Goal: Information Seeking & Learning: Learn about a topic

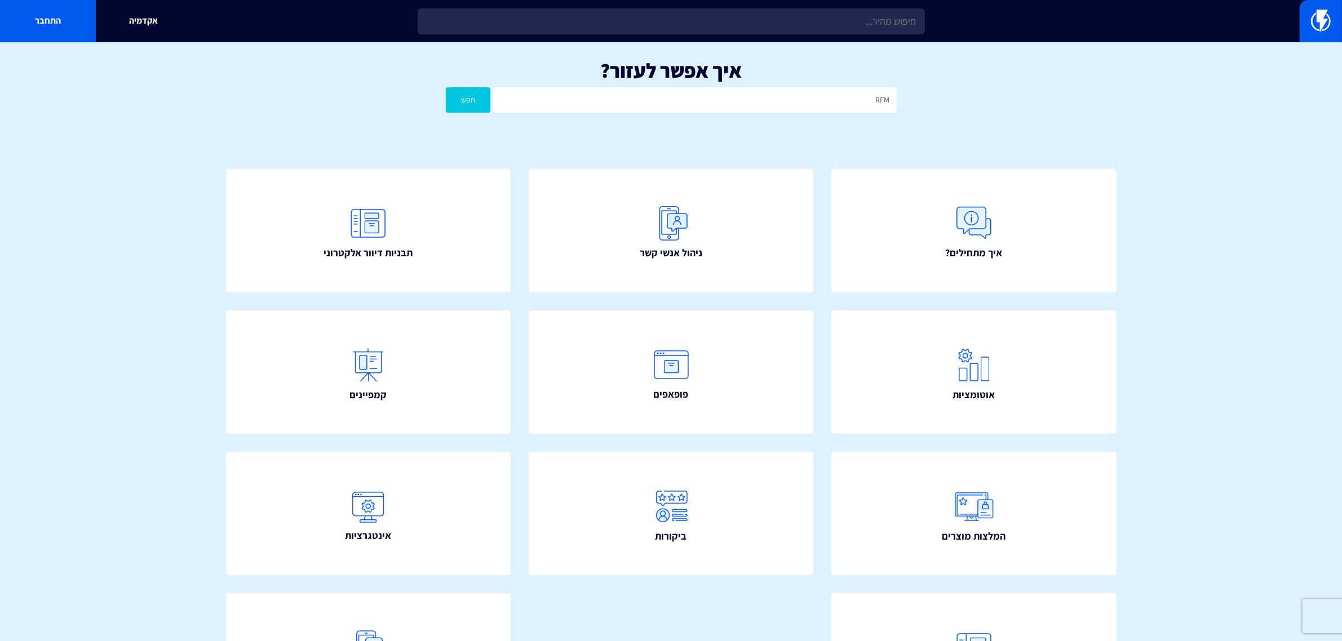
type input "RFM"
click at [446, 87] on button "חפש" at bounding box center [468, 99] width 45 height 25
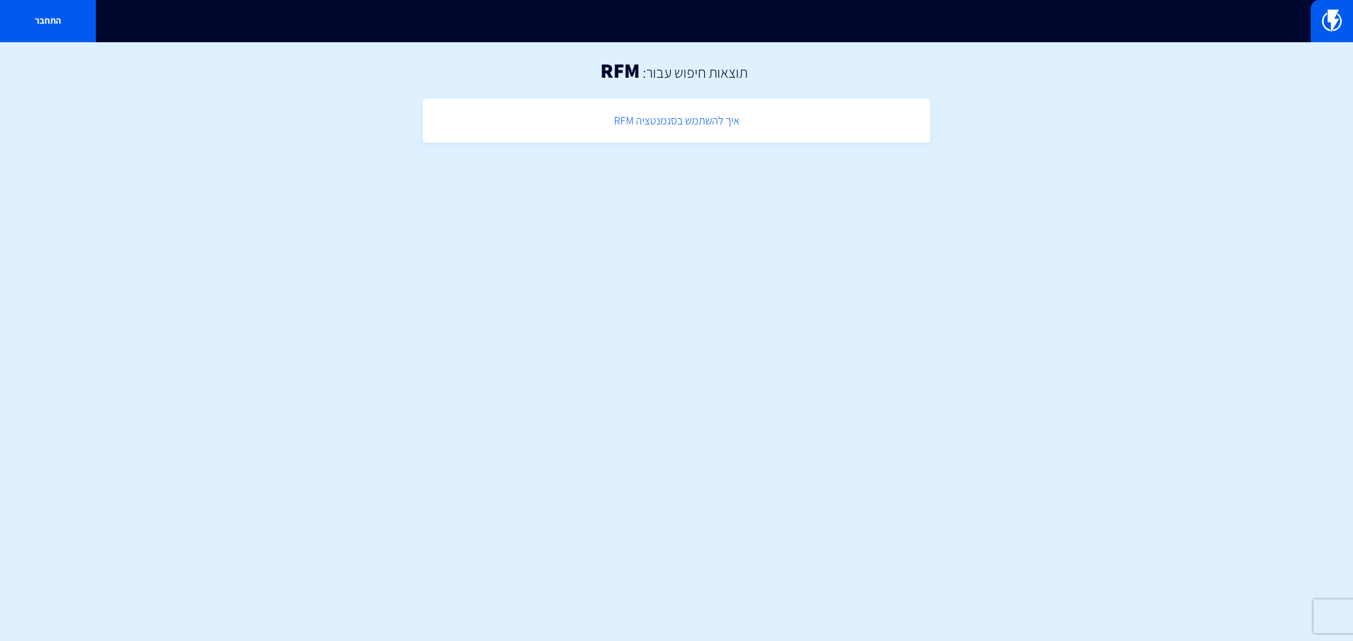
click at [675, 119] on link "איך להשתמש בסגמנטציה RFM" at bounding box center [676, 120] width 496 height 33
